Goal: Information Seeking & Learning: Learn about a topic

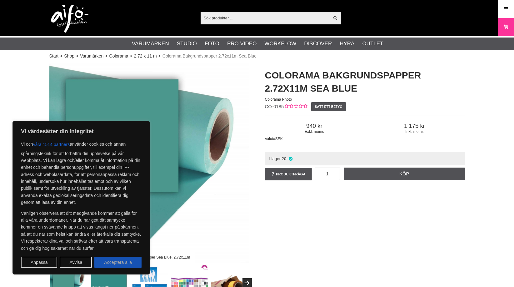
click at [123, 262] on button "Acceptera alla" at bounding box center [117, 262] width 47 height 11
checkbox input "true"
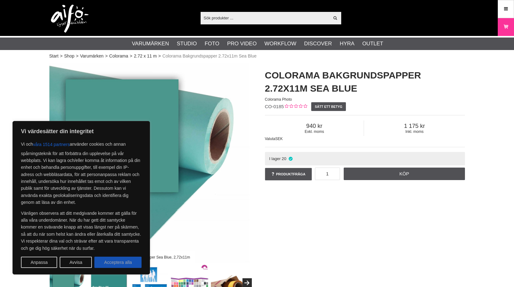
checkbox input "true"
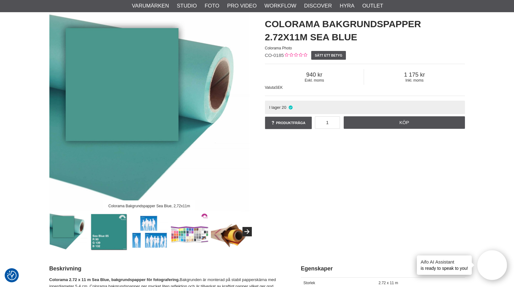
scroll to position [53, 0]
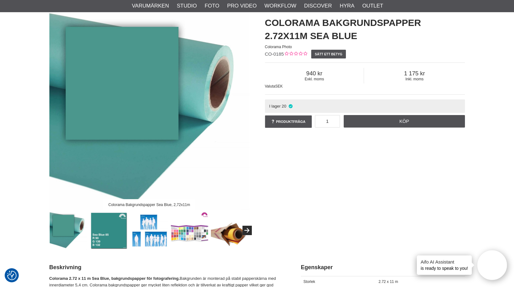
click at [110, 231] on img at bounding box center [109, 231] width 38 height 38
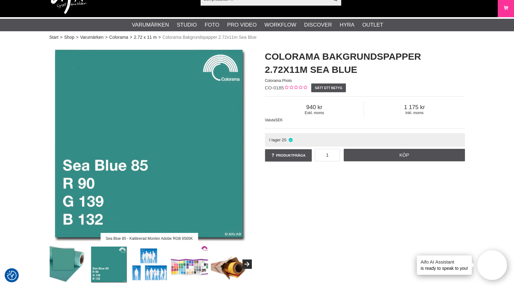
scroll to position [0, 0]
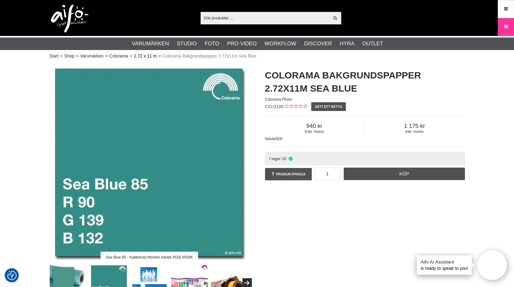
click at [136, 56] on link "2.72 x 11 m" at bounding box center [145, 56] width 23 height 7
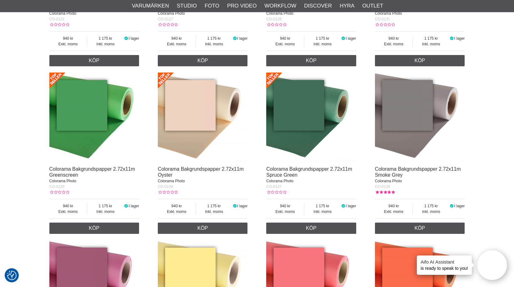
scroll to position [859, 0]
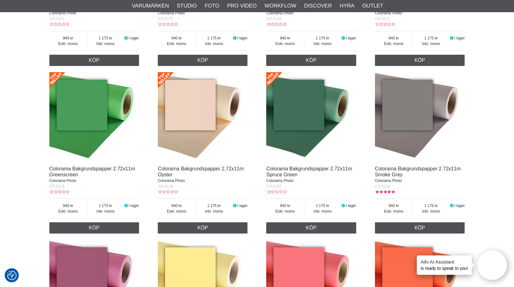
click at [302, 119] on img at bounding box center [311, 117] width 90 height 90
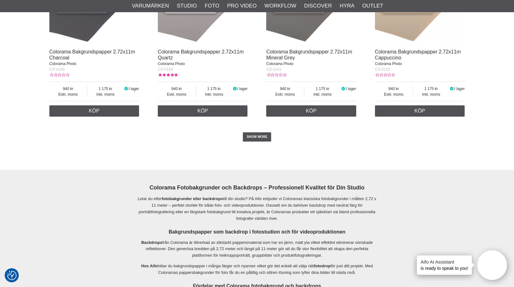
scroll to position [1324, 0]
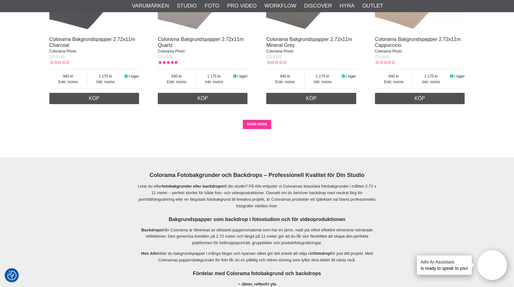
click at [254, 129] on link "SHOW MORE" at bounding box center [257, 124] width 28 height 9
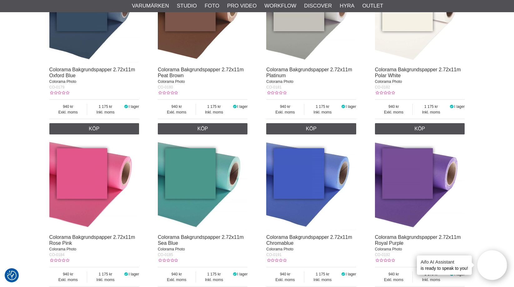
scroll to position [1839, 0]
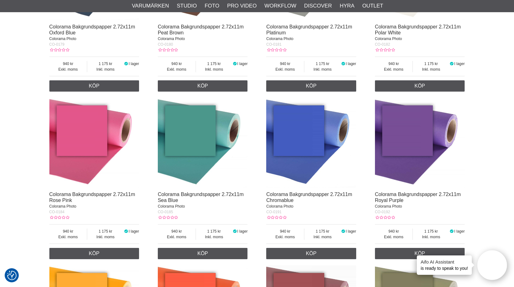
click at [210, 139] on img at bounding box center [203, 143] width 90 height 90
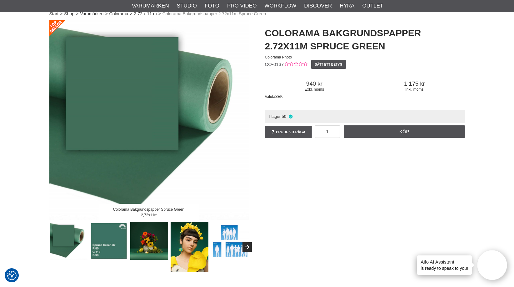
scroll to position [65, 0]
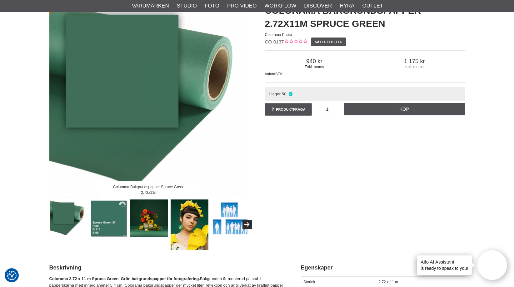
click at [108, 211] on img at bounding box center [109, 218] width 38 height 38
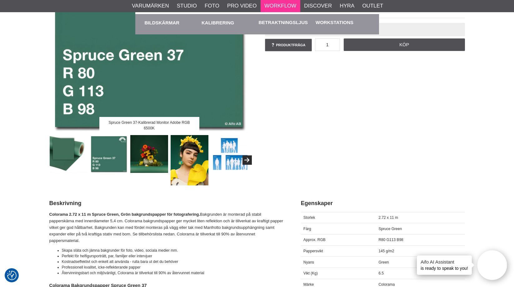
scroll to position [139, 0]
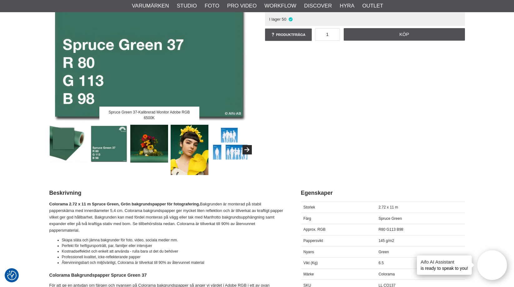
click at [151, 142] on img at bounding box center [149, 144] width 38 height 38
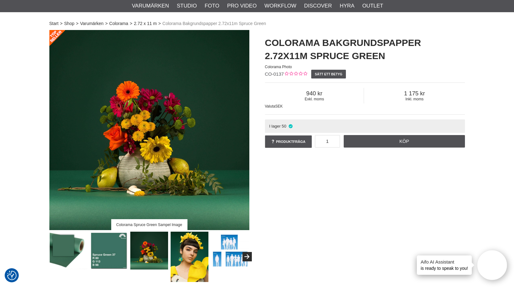
scroll to position [31, 0]
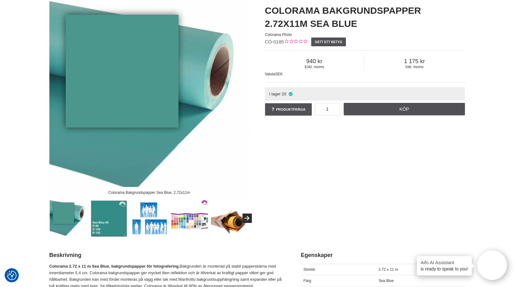
scroll to position [68, 0]
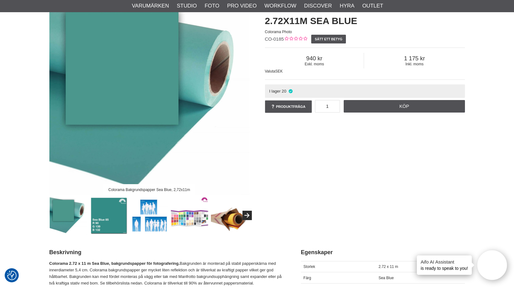
click at [100, 223] on img at bounding box center [109, 216] width 38 height 38
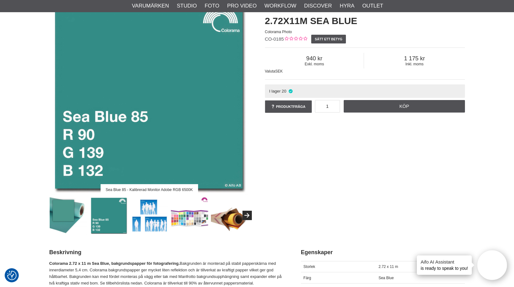
click at [148, 224] on img at bounding box center [149, 216] width 38 height 38
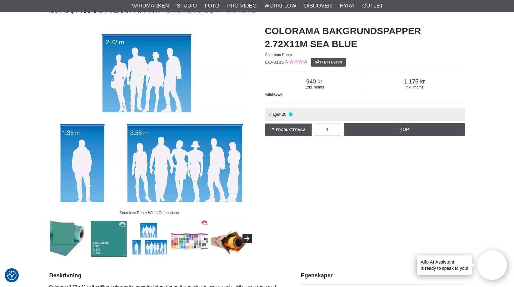
scroll to position [38, 0]
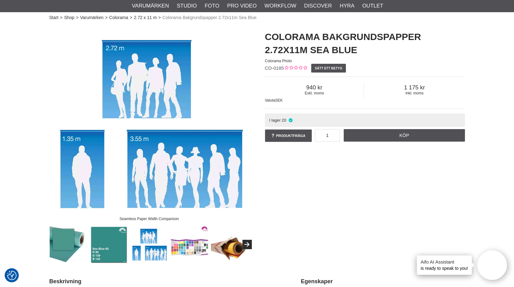
click at [183, 246] on img at bounding box center [190, 245] width 38 height 38
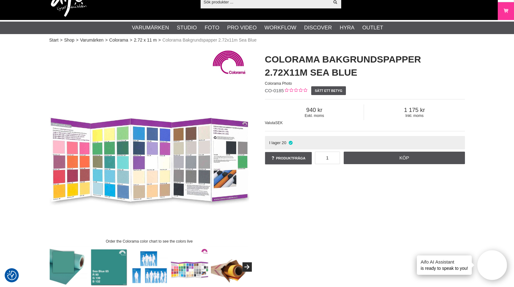
scroll to position [12, 0]
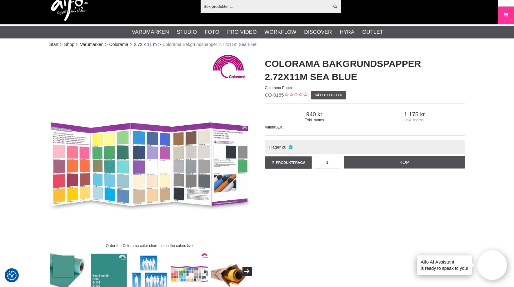
click at [111, 145] on img at bounding box center [149, 151] width 200 height 200
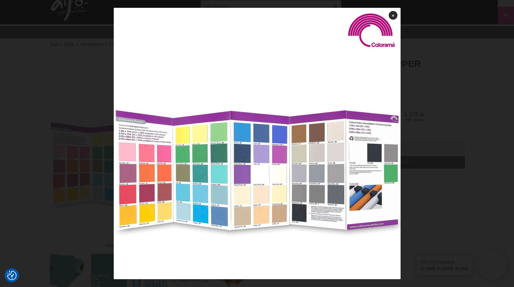
click at [463, 125] on div at bounding box center [257, 143] width 514 height 287
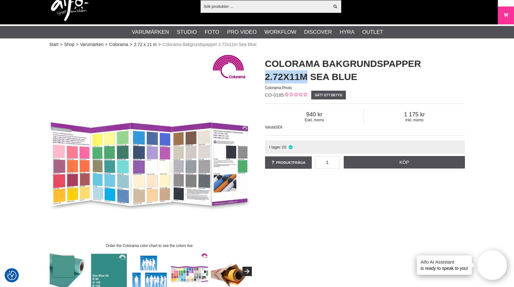
drag, startPoint x: 266, startPoint y: 78, endPoint x: 308, endPoint y: 75, distance: 42.0
click at [308, 75] on h1 "Colorama Bakgrundspapper 2.72x11m Sea Blue" at bounding box center [365, 70] width 200 height 26
copy h1 "2.72x11m"
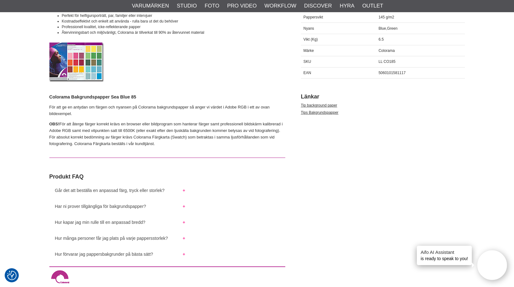
scroll to position [350, 0]
click at [86, 69] on img at bounding box center [76, 62] width 55 height 39
click at [182, 128] on p "OBS! För att återge färger korrekt krävs en browser eller bildprogram som hante…" at bounding box center [167, 134] width 236 height 26
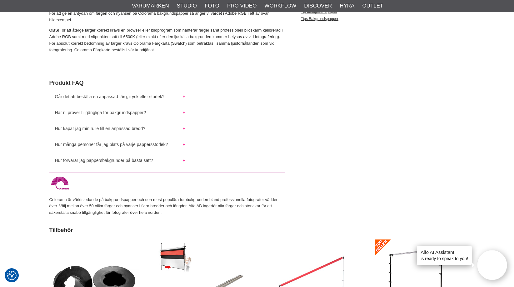
scroll to position [443, 0]
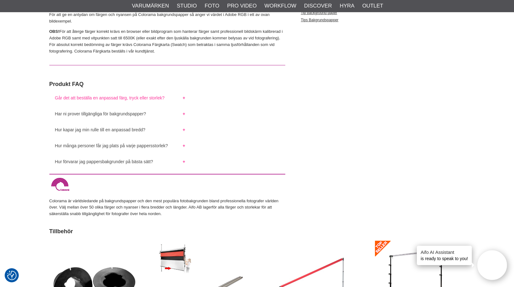
click at [179, 98] on button "Går det att beställa en anpassad färg, tryck eller storlek?" at bounding box center [120, 96] width 142 height 8
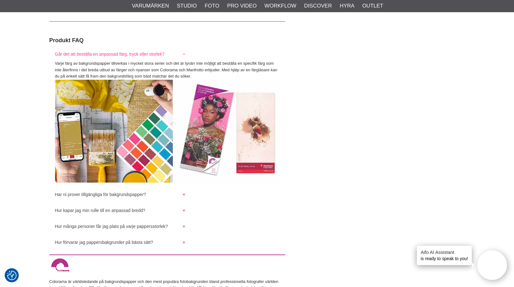
scroll to position [488, 0]
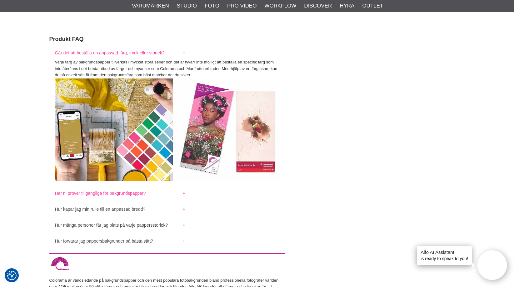
click at [134, 194] on button "Har ni prover tillgängliga för bakgrundspapper?" at bounding box center [120, 192] width 142 height 8
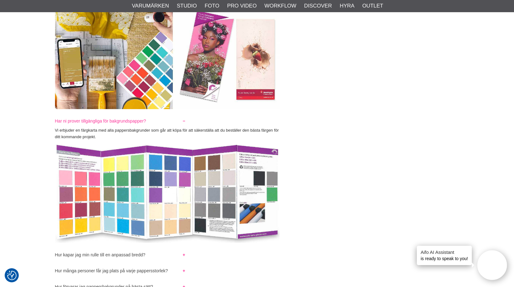
scroll to position [560, 0]
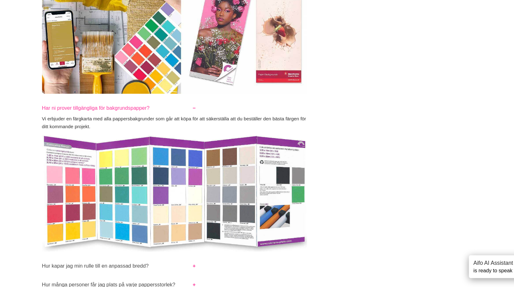
click at [128, 192] on img at bounding box center [167, 191] width 225 height 103
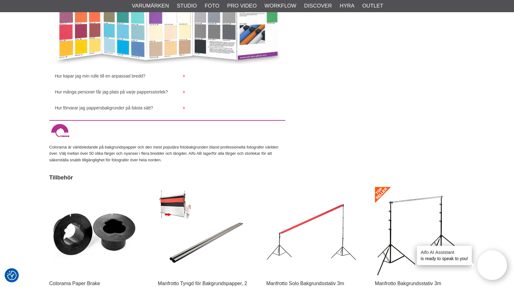
scroll to position [731, 0]
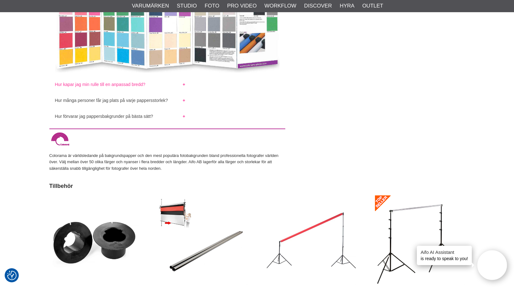
click at [182, 82] on button "Hur kapar jag min rulle till en anpassad bredd?" at bounding box center [120, 83] width 142 height 8
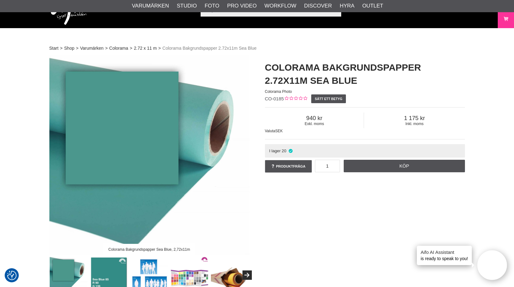
scroll to position [0, 0]
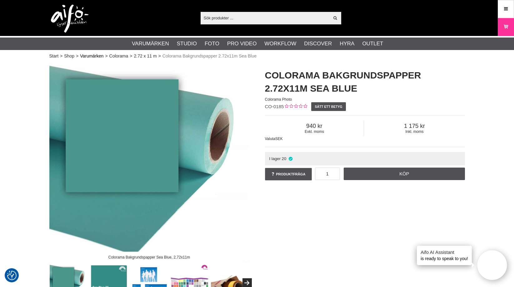
click at [95, 55] on link "Varumärken" at bounding box center [91, 56] width 23 height 7
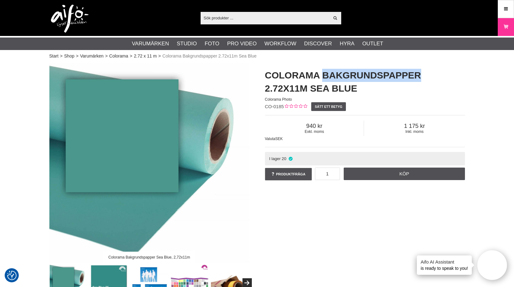
drag, startPoint x: 325, startPoint y: 75, endPoint x: 418, endPoint y: 77, distance: 93.5
click at [418, 77] on h1 "Colorama Bakgrundspapper 2.72x11m Sea Blue" at bounding box center [365, 82] width 200 height 26
copy h1 "Bakgrundspapper"
click at [271, 20] on input "text" at bounding box center [265, 17] width 129 height 9
paste input "Bakgrundspapper"
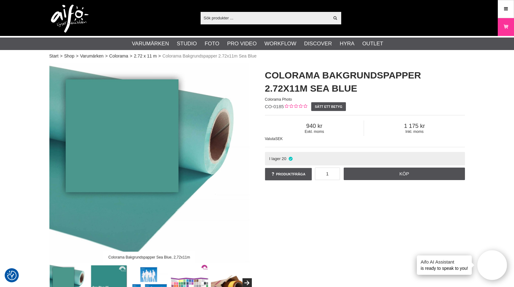
type input "Bakgrundspapper"
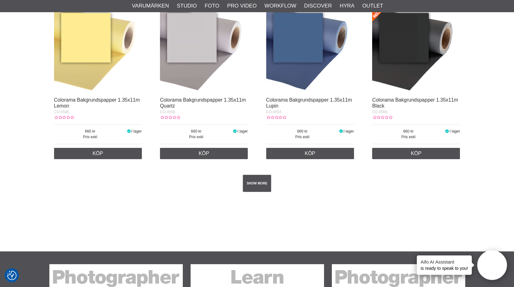
scroll to position [1118, 0]
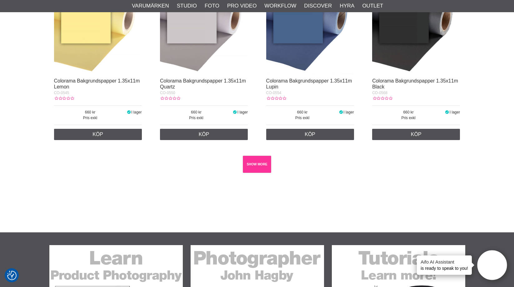
click at [258, 173] on link "SHOW MORE" at bounding box center [257, 164] width 28 height 17
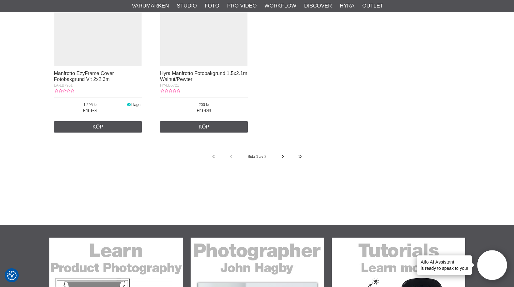
scroll to position [10078, 0]
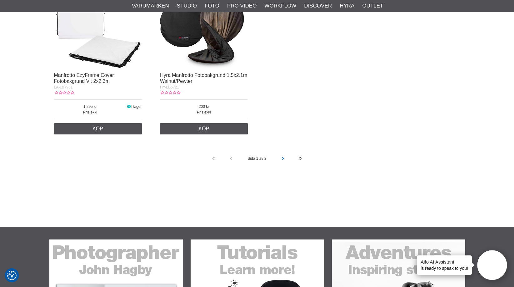
click at [283, 167] on icon at bounding box center [283, 158] width 4 height 17
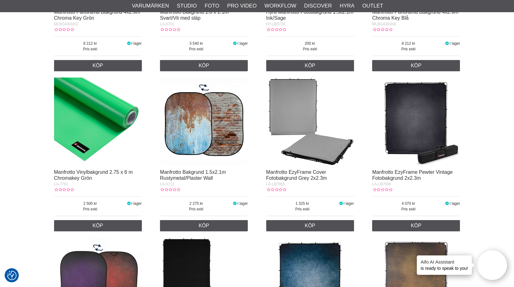
scroll to position [0, 0]
